Goal: Transaction & Acquisition: Purchase product/service

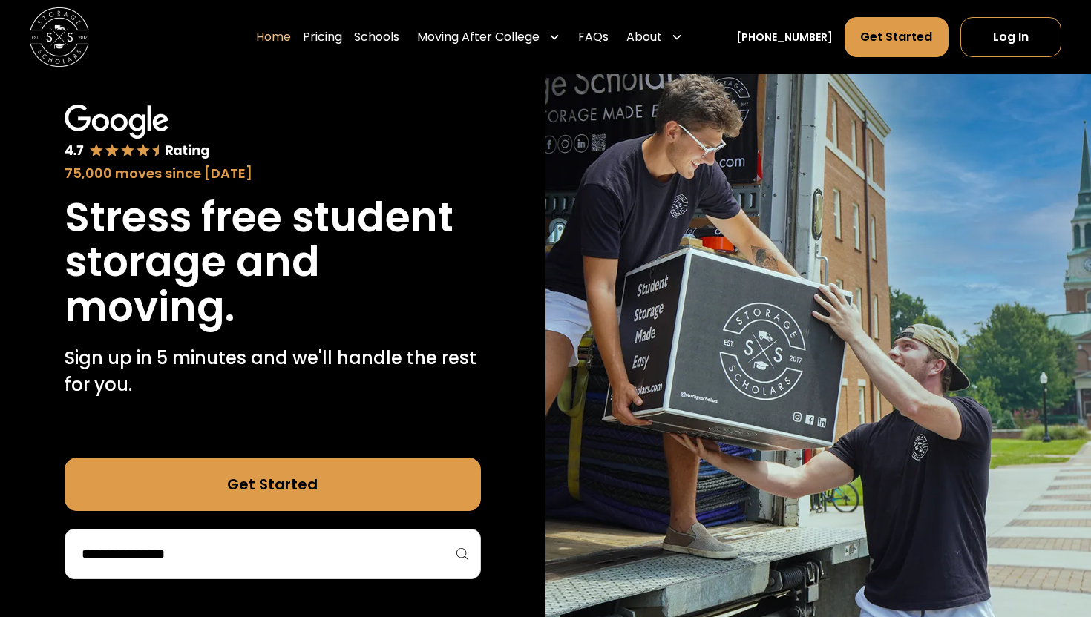
scroll to position [59, 0]
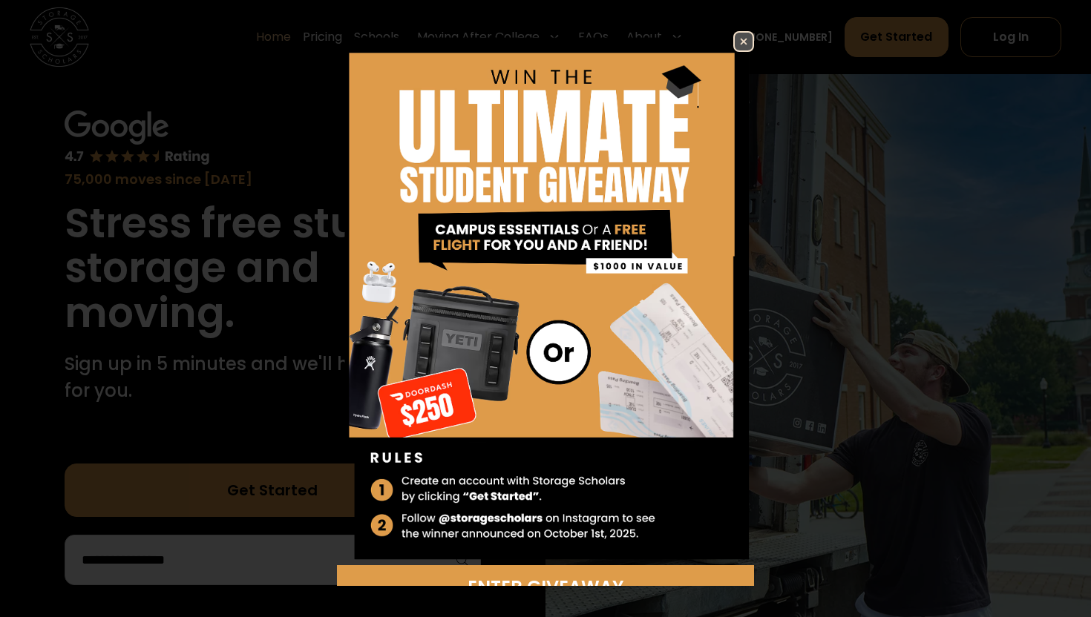
click at [735, 41] on img at bounding box center [744, 42] width 18 height 18
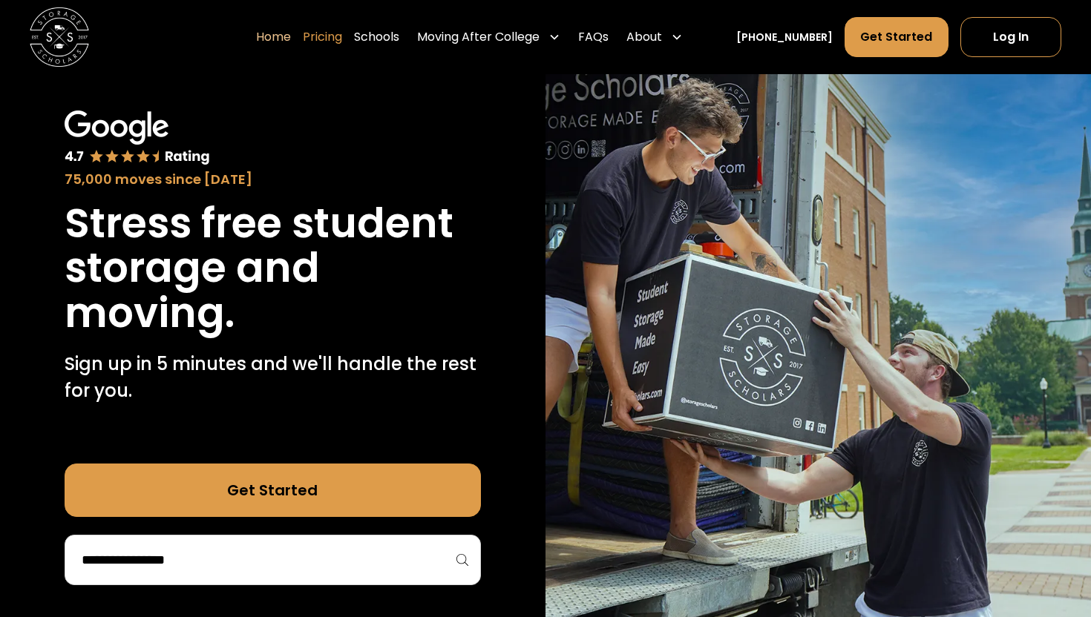
click at [340, 32] on link "Pricing" at bounding box center [322, 37] width 39 height 42
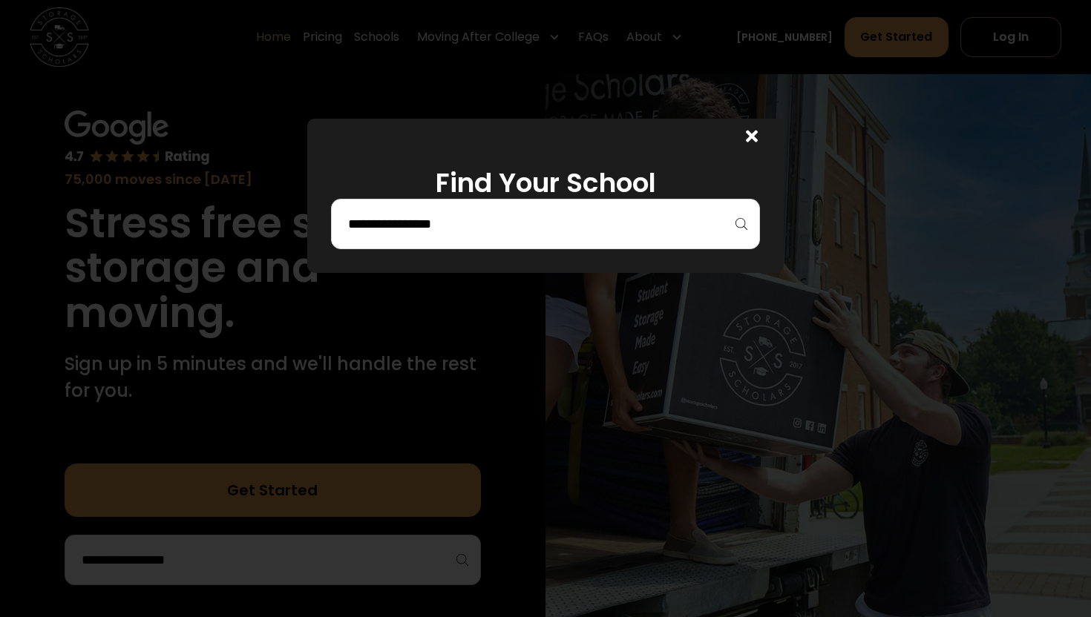
click at [393, 209] on div at bounding box center [545, 224] width 429 height 50
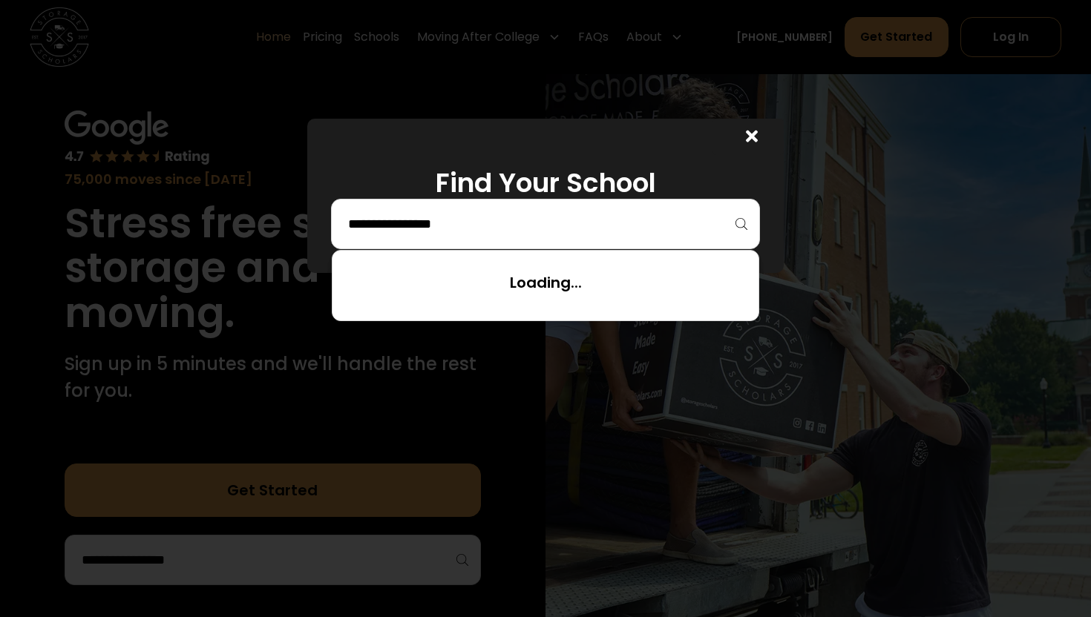
click at [399, 227] on input "search" at bounding box center [546, 224] width 398 height 25
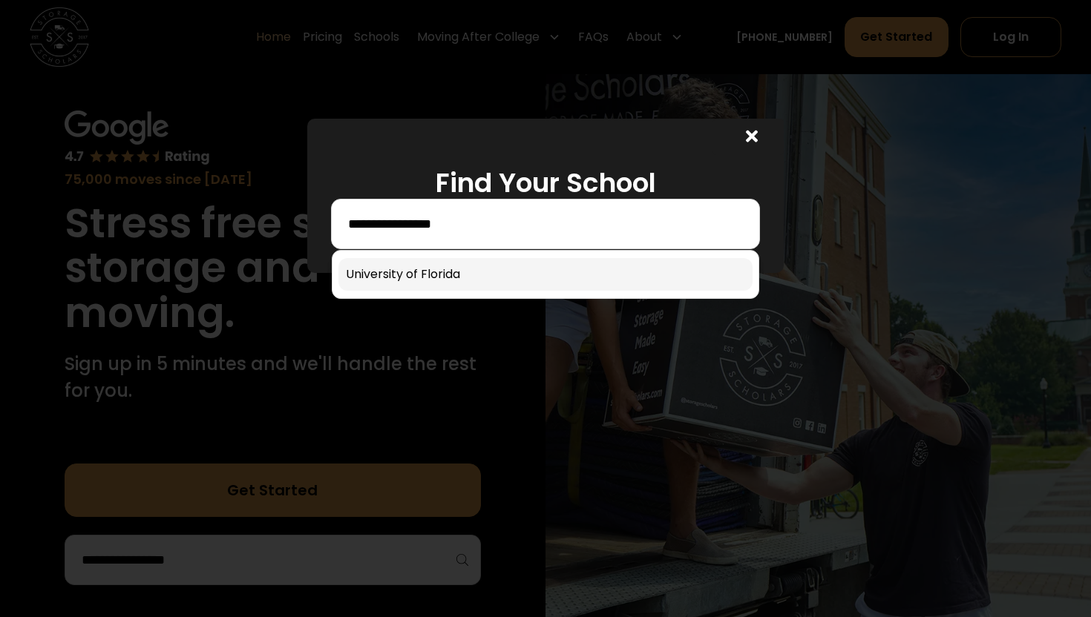
type input "**********"
click at [372, 283] on link at bounding box center [545, 274] width 414 height 33
